Goal: Register for event/course

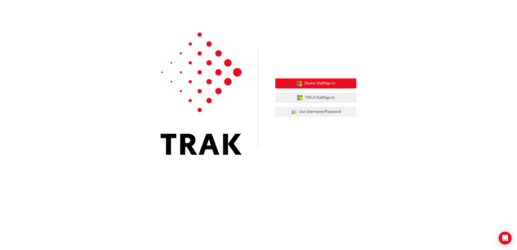
click at [313, 85] on span "Dealer Staff Sign In" at bounding box center [319, 83] width 31 height 6
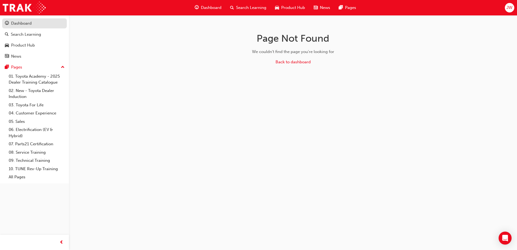
click at [30, 25] on div "Dashboard" at bounding box center [21, 23] width 21 height 6
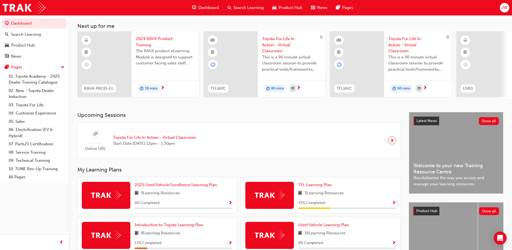
scroll to position [27, 0]
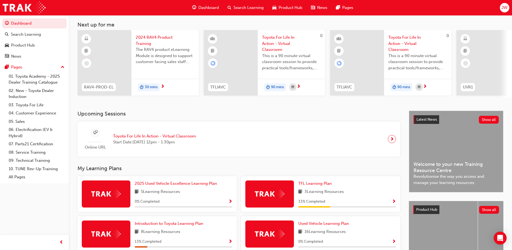
click at [144, 139] on span "Toyota For Life In Action - Virtual Classroom" at bounding box center [154, 136] width 83 height 6
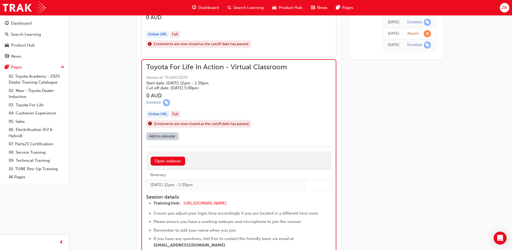
scroll to position [459, 0]
